Goal: Find specific page/section: Find specific page/section

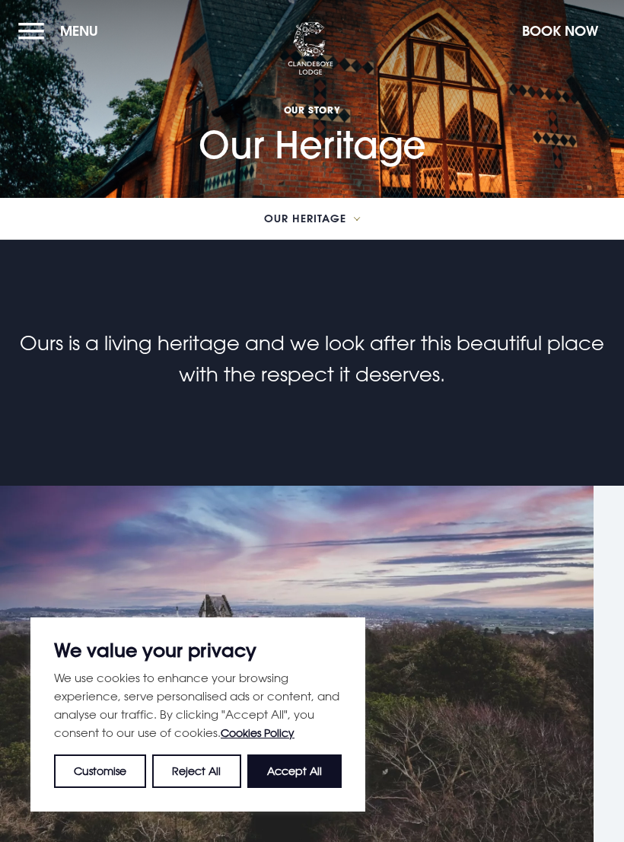
click at [304, 771] on button "Accept All" at bounding box center [294, 770] width 94 height 33
checkbox input "true"
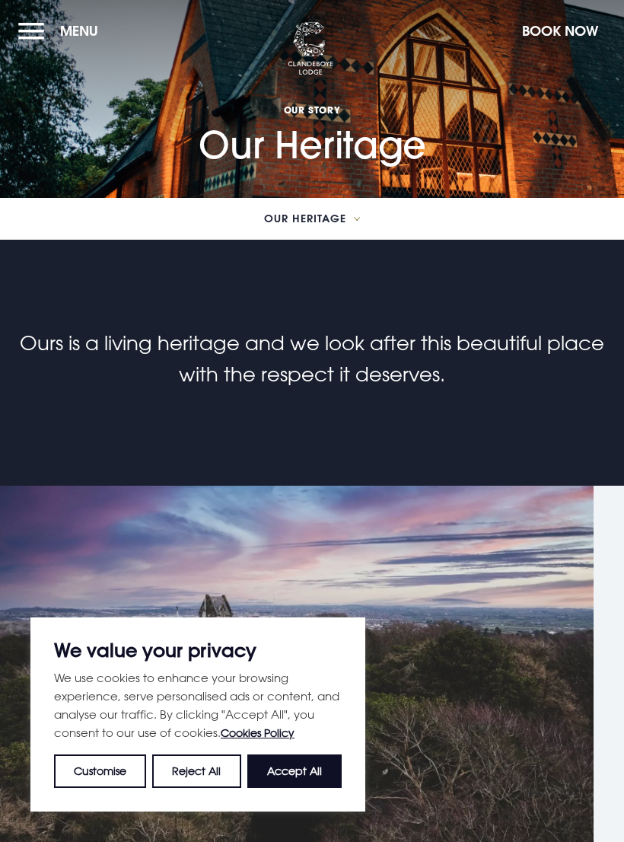
checkbox input "true"
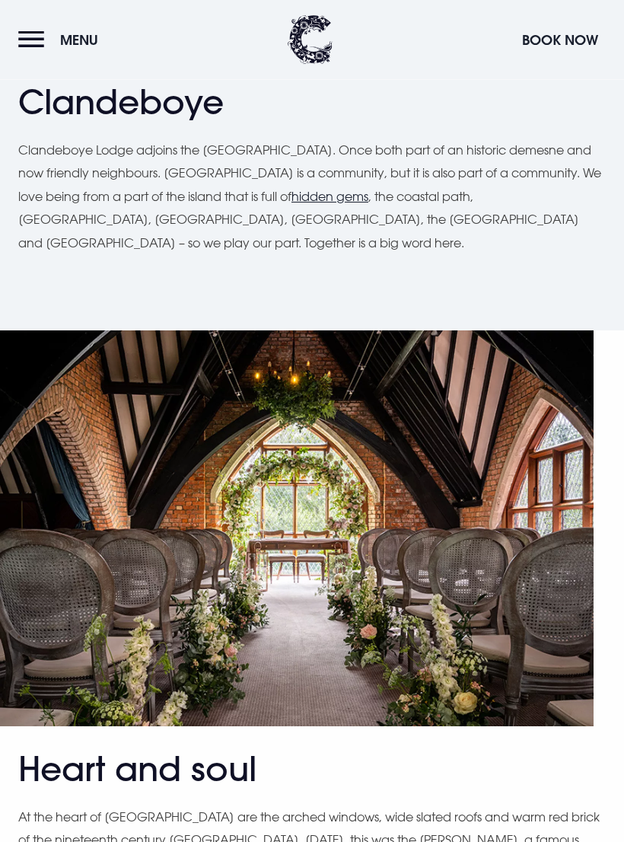
scroll to position [853, 0]
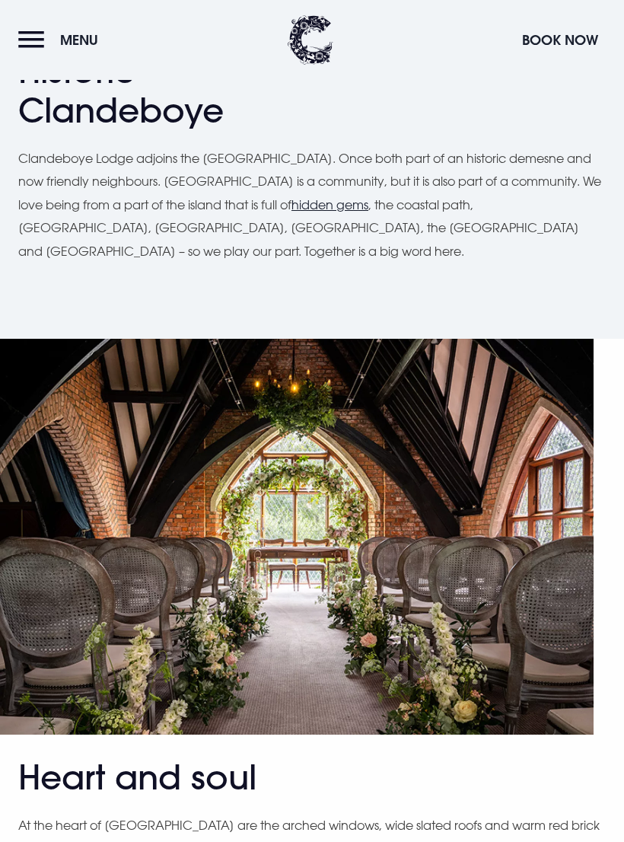
click at [30, 43] on button "Menu" at bounding box center [62, 40] width 88 height 33
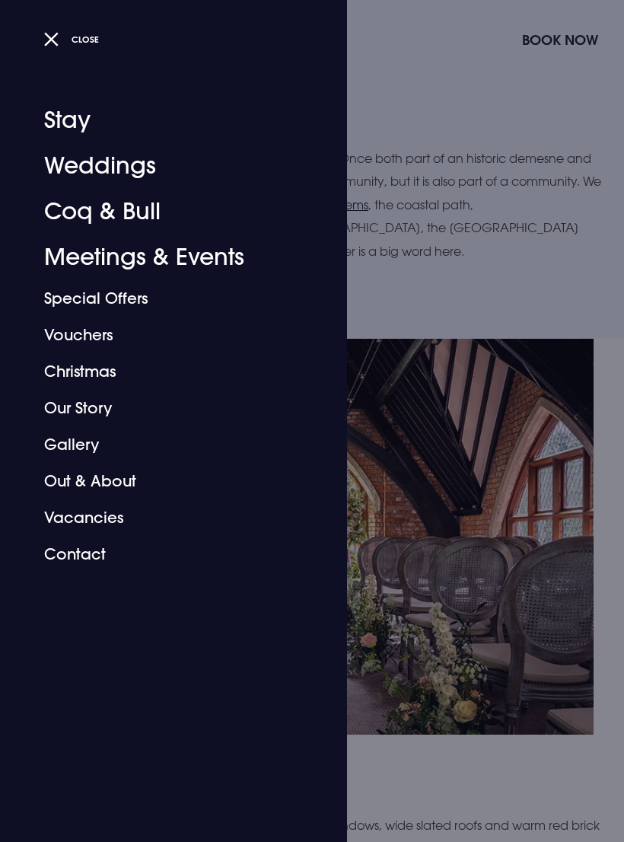
click at [146, 207] on link "Coq & Bull" at bounding box center [164, 212] width 241 height 46
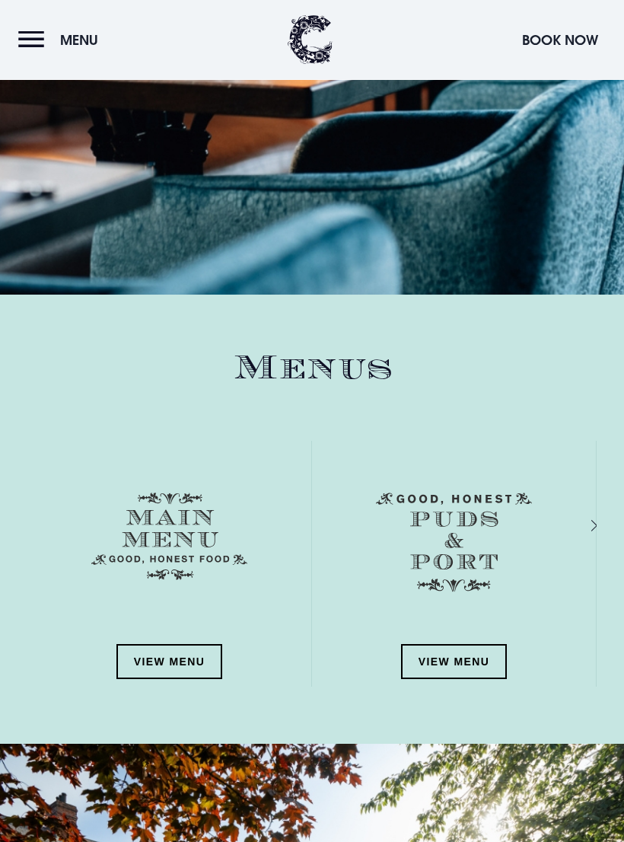
scroll to position [1597, 0]
click at [171, 664] on link "View Menu" at bounding box center [169, 661] width 107 height 35
